Goal: Task Accomplishment & Management: Manage account settings

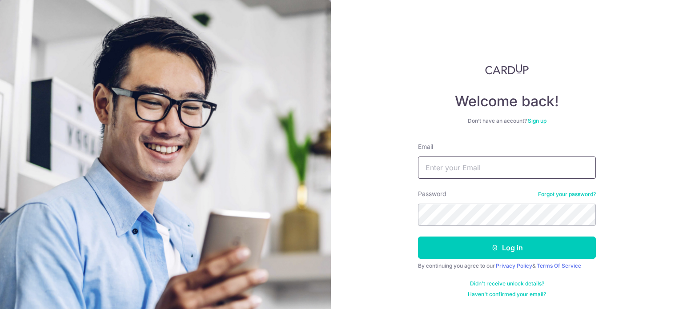
click at [429, 175] on input "Email" at bounding box center [507, 167] width 178 height 22
type input "[EMAIL_ADDRESS][DOMAIN_NAME]"
click at [418, 236] on button "Log in" at bounding box center [507, 247] width 178 height 22
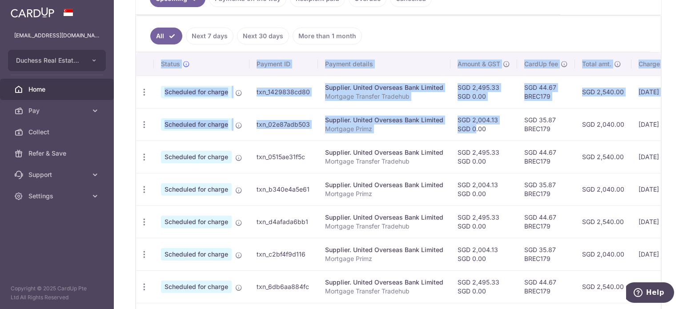
scroll to position [0, 149]
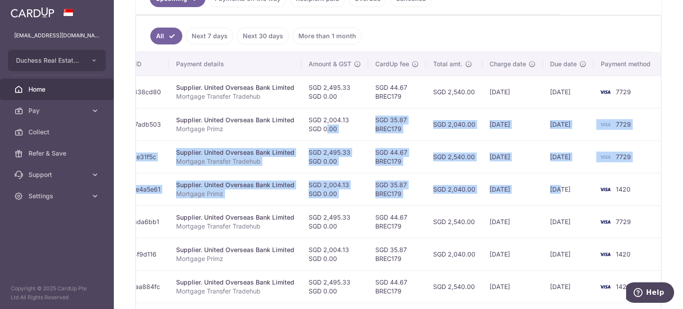
drag, startPoint x: 448, startPoint y: 136, endPoint x: 499, endPoint y: 177, distance: 65.8
click at [549, 177] on tbody "Update payment Cancel payment Scheduled for charge txn_1429838cd80 Supplier. Un…" at bounding box center [324, 238] width 674 height 324
click at [474, 178] on td "SGD 2,040.00" at bounding box center [454, 189] width 56 height 32
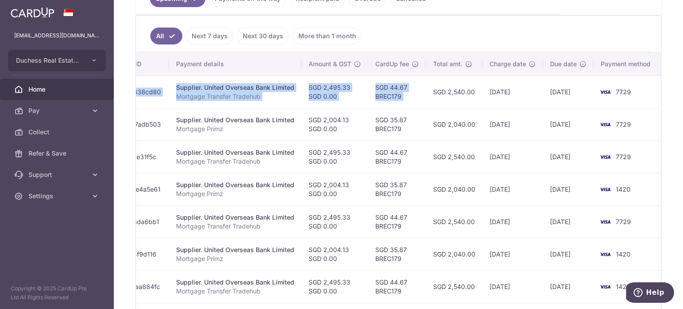
scroll to position [0, 0]
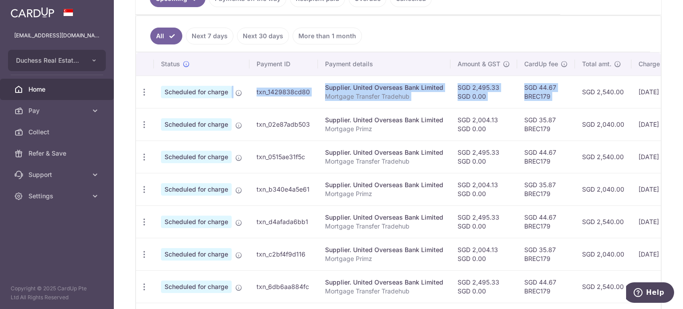
drag, startPoint x: 432, startPoint y: 92, endPoint x: 213, endPoint y: 94, distance: 218.6
click at [217, 93] on tr "Update payment Cancel payment Scheduled for charge txn_1429838cd80 Supplier. Un…" at bounding box center [473, 92] width 674 height 32
click at [141, 89] on icon "button" at bounding box center [144, 92] width 9 height 9
click at [160, 113] on link "Update payment" at bounding box center [182, 116] width 92 height 21
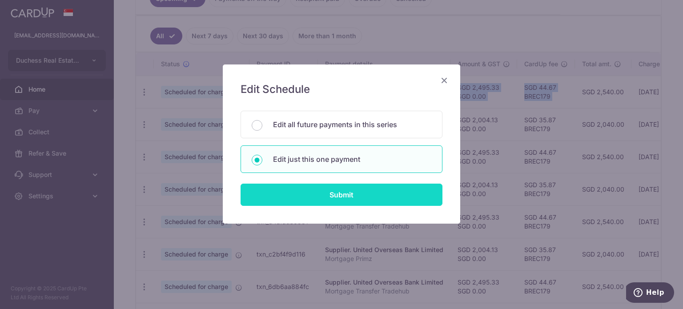
click at [297, 196] on input "Submit" at bounding box center [341, 195] width 202 height 22
radio input "true"
type input "2,495.33"
type input "0.00"
type input "[DATE]"
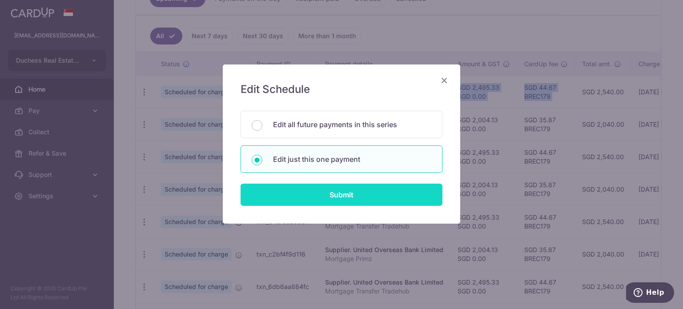
type input "Mortgage Transfer Tradehub"
type input "Tradehub 04140"
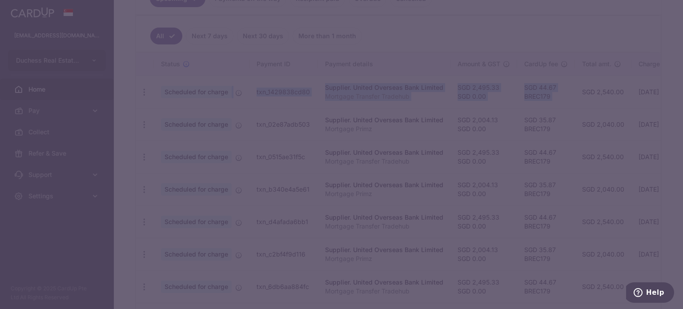
type input "BREC179"
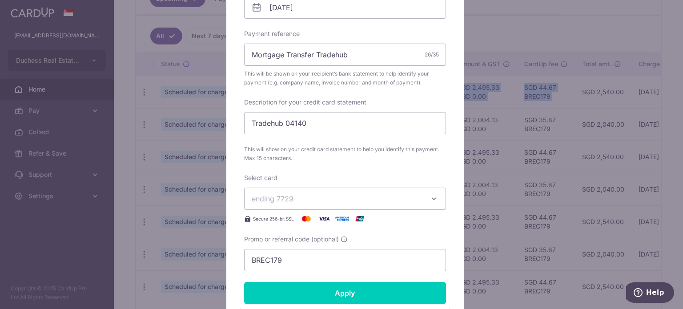
scroll to position [311, 0]
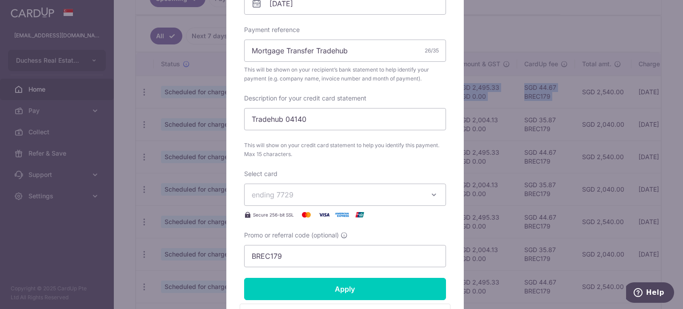
click at [311, 193] on span "ending 7729" at bounding box center [337, 194] width 171 height 11
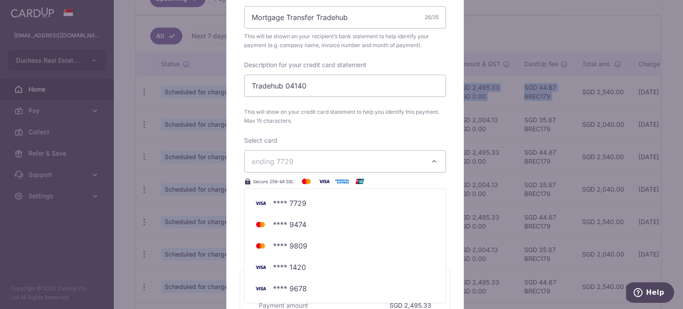
scroll to position [400, 0]
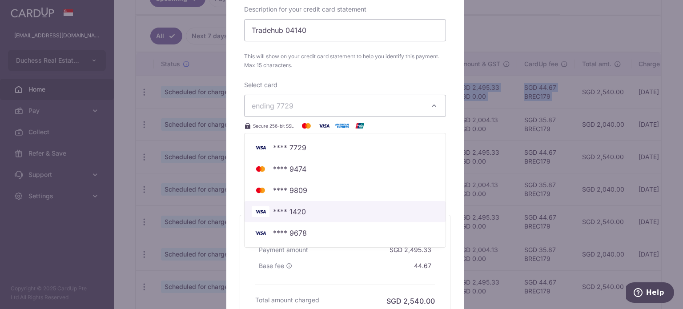
click at [303, 209] on span "**** 1420" at bounding box center [345, 211] width 187 height 11
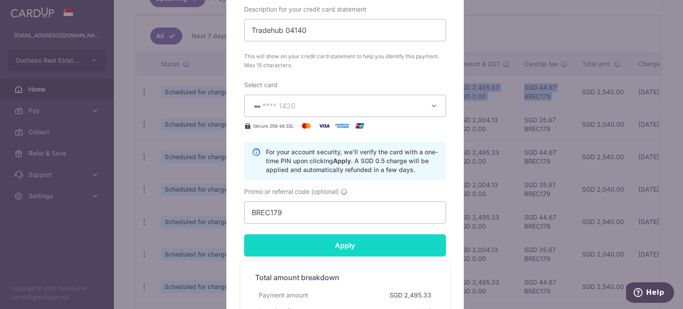
click at [325, 250] on input "Apply" at bounding box center [345, 245] width 202 height 22
click at [327, 247] on input "Apply" at bounding box center [345, 245] width 202 height 22
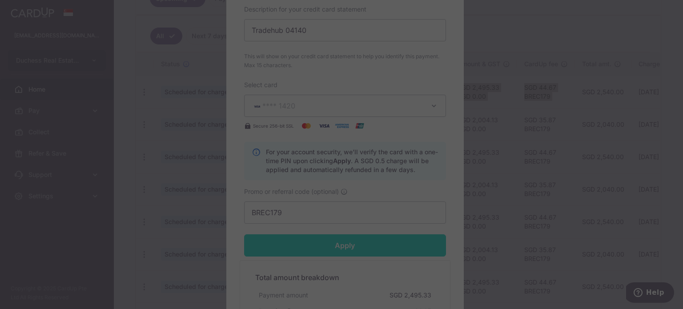
type input "Successfully Applied"
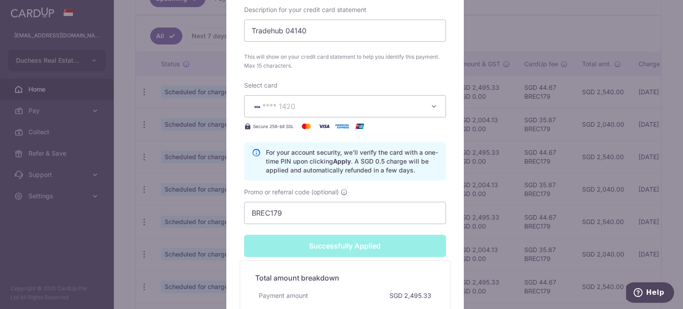
click at [67, 259] on div "Edit payment By clicking apply, you will make changes to all payments to United…" at bounding box center [341, 154] width 683 height 309
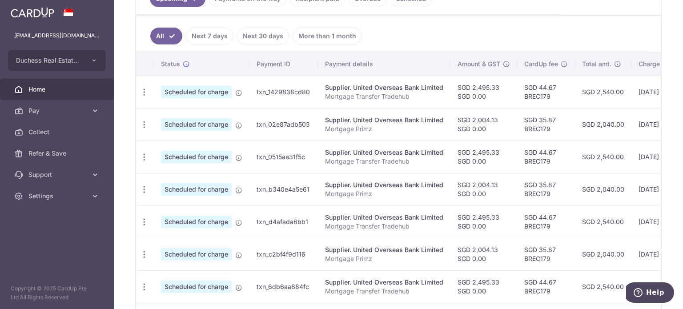
scroll to position [0, 149]
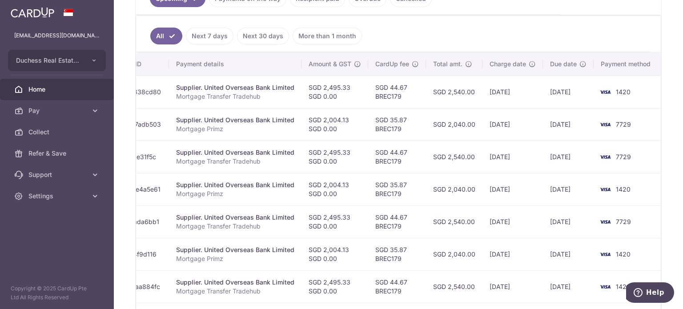
drag, startPoint x: 440, startPoint y: 218, endPoint x: 603, endPoint y: 222, distance: 163.6
click at [604, 222] on tr "Update payment Cancel payment Scheduled for charge txn_d4afada6bb1 Supplier. Un…" at bounding box center [324, 221] width 674 height 32
click at [344, 157] on td "SGD 2,495.33 SGD 0.00" at bounding box center [334, 156] width 67 height 32
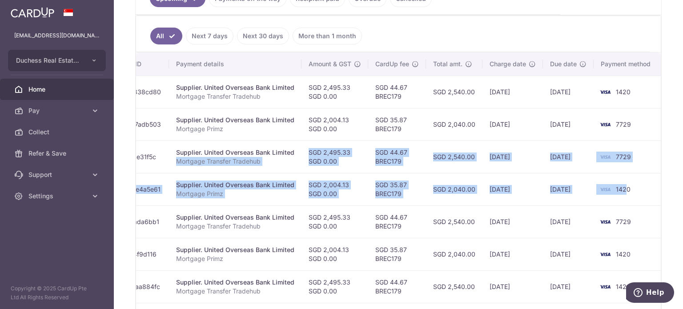
drag, startPoint x: 265, startPoint y: 148, endPoint x: 622, endPoint y: 172, distance: 357.6
click at [622, 172] on tbody "Update payment Cancel payment Scheduled for charge txn_1429838cd80 Supplier. Un…" at bounding box center [324, 238] width 674 height 324
click at [543, 153] on td "[DATE]" at bounding box center [568, 156] width 51 height 32
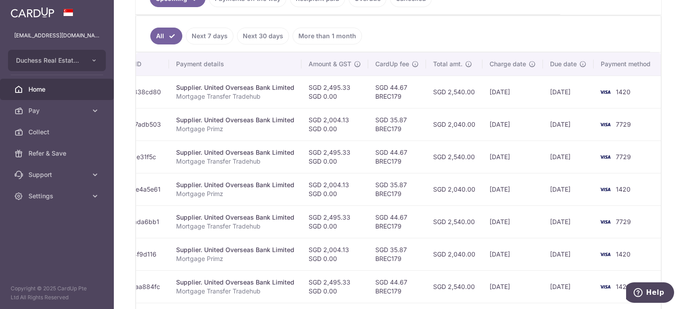
drag, startPoint x: 539, startPoint y: 152, endPoint x: 152, endPoint y: 147, distance: 387.1
click at [152, 147] on tr "Update payment Cancel payment Scheduled for charge txn_0515ae31f5c Supplier. Un…" at bounding box center [324, 156] width 674 height 32
click at [396, 150] on td "SGD 44.67 BREC179" at bounding box center [397, 156] width 58 height 32
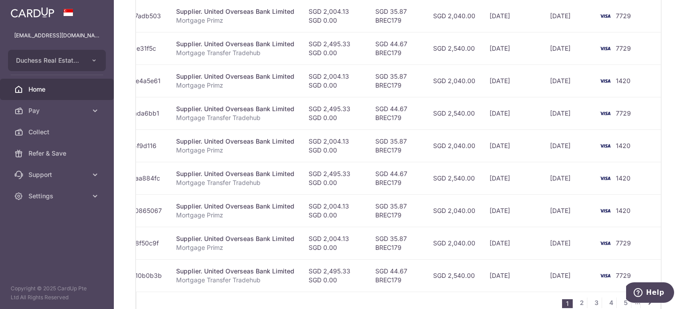
scroll to position [336, 0]
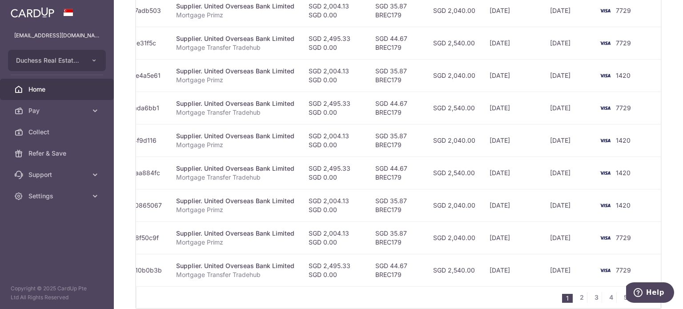
click at [421, 237] on td "SGD 35.87 BREC179" at bounding box center [397, 237] width 58 height 32
click at [438, 237] on td "SGD 2,040.00" at bounding box center [454, 237] width 56 height 32
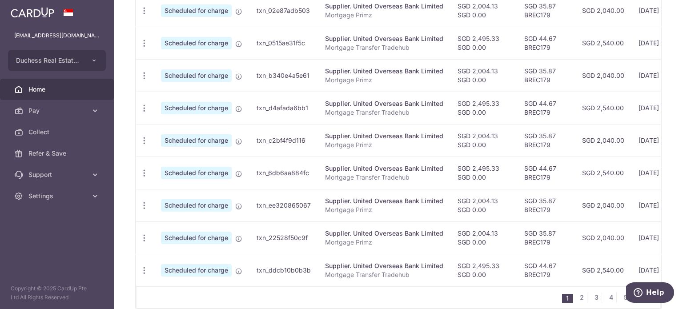
drag, startPoint x: 459, startPoint y: 234, endPoint x: 154, endPoint y: 227, distance: 305.4
click at [154, 227] on tr "Update payment Cancel payment Scheduled for charge txn_22528f50c9f Supplier. Un…" at bounding box center [473, 237] width 674 height 32
click at [148, 235] on icon "button" at bounding box center [144, 237] width 9 height 9
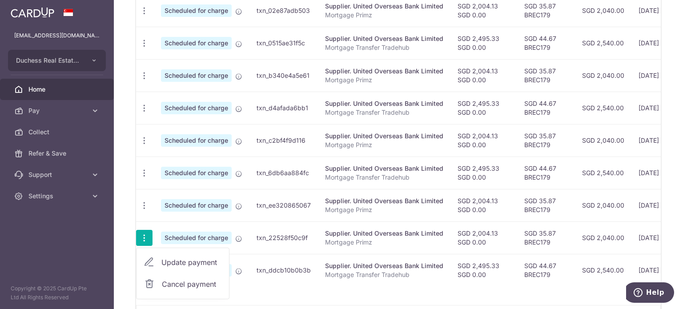
click at [174, 257] on span "Update payment" at bounding box center [191, 262] width 60 height 11
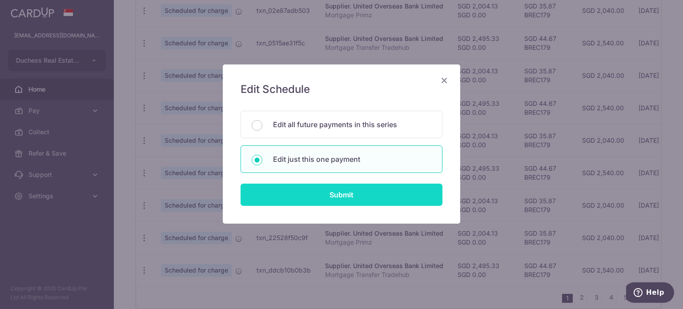
click at [342, 199] on input "Submit" at bounding box center [341, 195] width 202 height 22
radio input "true"
type input "2,004.13"
type input "0.00"
type input "[DATE]"
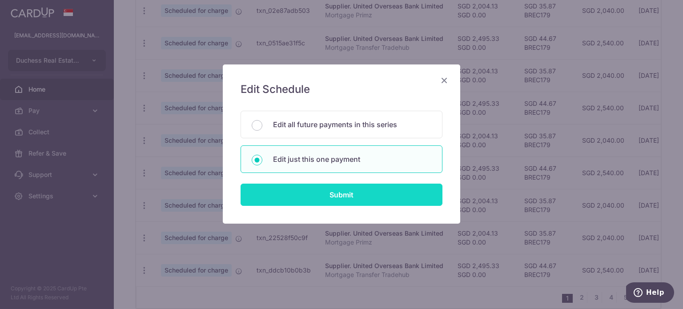
type input "Mortgage Primz"
type input "Primz"
type input "BREC179"
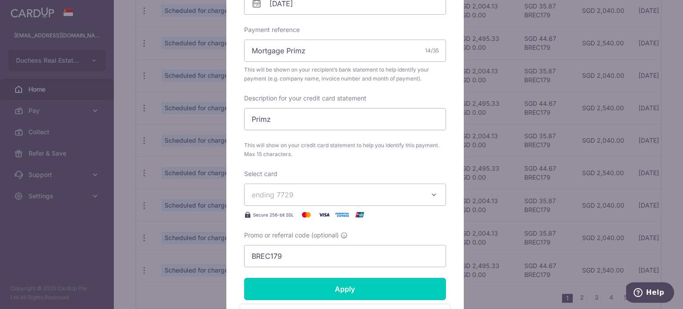
click at [312, 187] on button "ending 7729" at bounding box center [345, 195] width 202 height 22
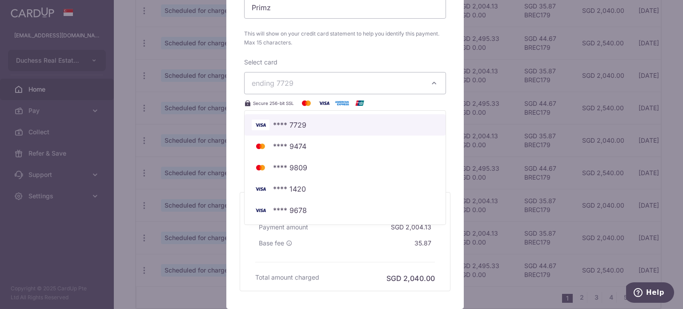
scroll to position [444, 0]
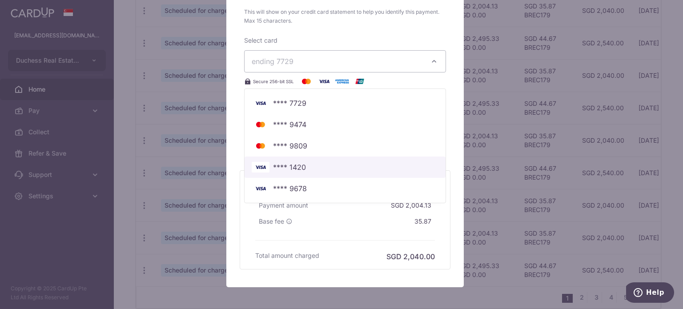
click at [308, 167] on span "**** 1420" at bounding box center [345, 167] width 187 height 11
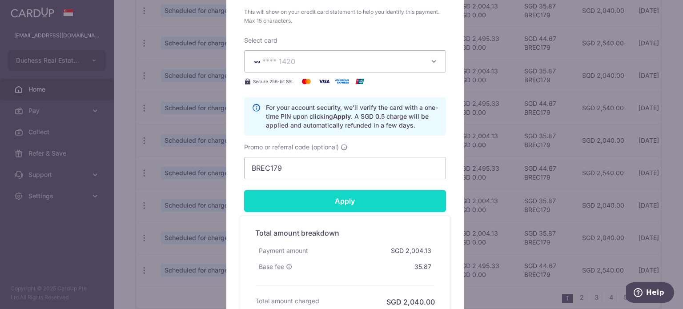
click at [336, 200] on input "Apply" at bounding box center [345, 201] width 202 height 22
click at [353, 206] on input "Apply" at bounding box center [345, 201] width 202 height 22
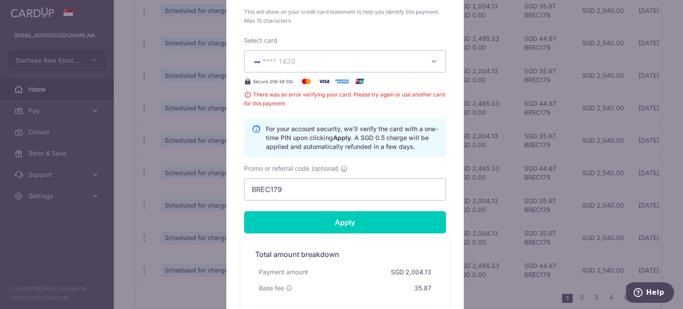
click at [93, 254] on div "Edit payment By clicking apply, you will make changes to all payments to United…" at bounding box center [341, 154] width 683 height 309
type input "Successfully Applied"
